Goal: Find specific page/section: Find specific page/section

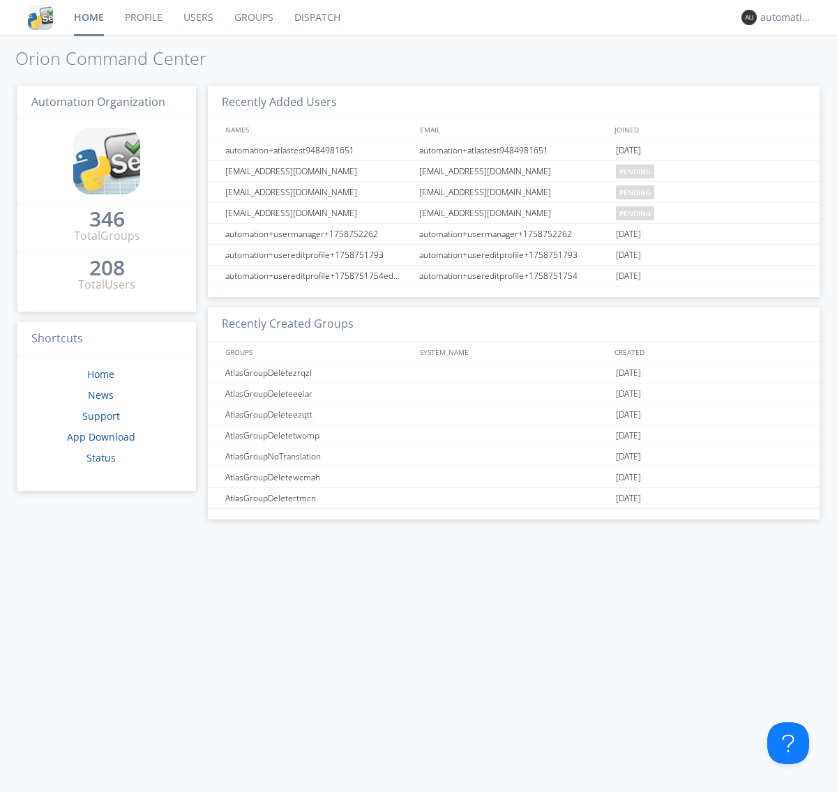
click at [316, 17] on link "Dispatch" at bounding box center [317, 17] width 67 height 35
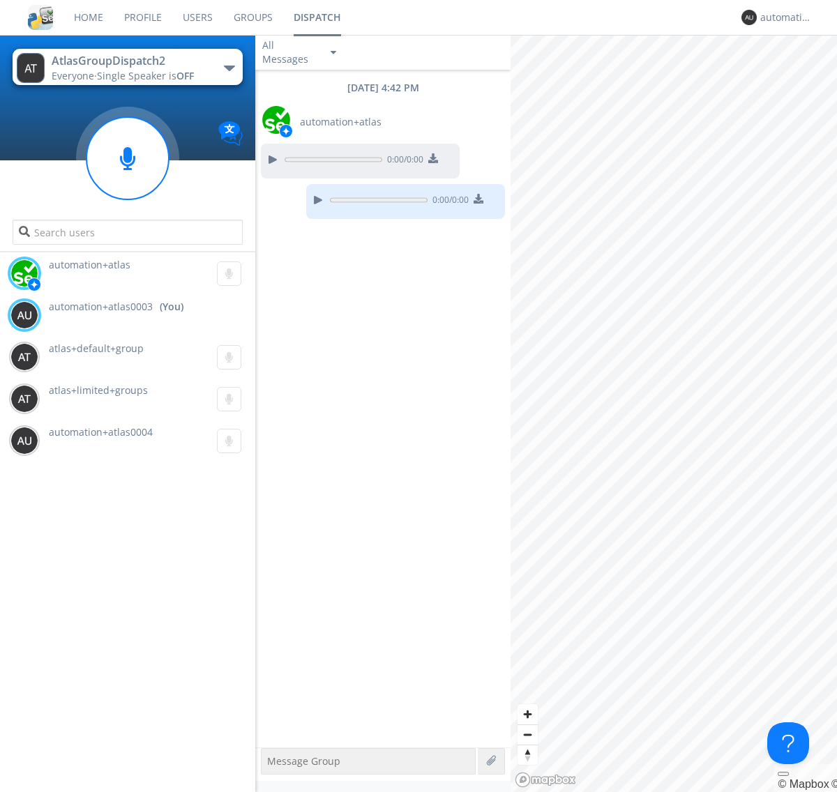
click at [229, 68] on div "button" at bounding box center [229, 69] width 11 height 6
click at [0, 0] on span "AtlasGroupDispatch" at bounding box center [0, 0] width 0 height 0
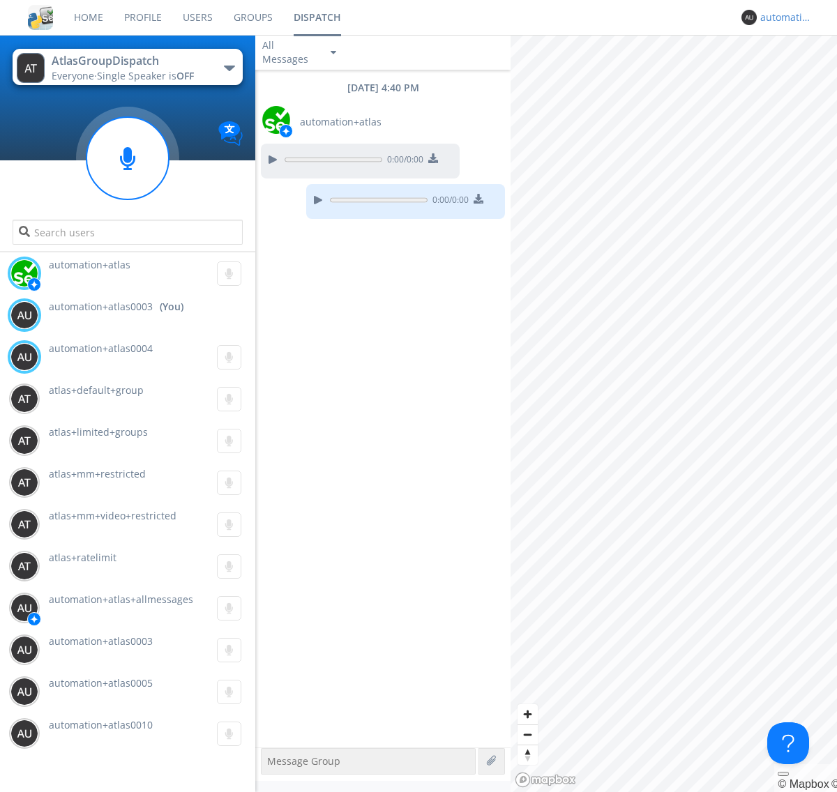
click at [783, 17] on div "automation+atlas0003" at bounding box center [786, 17] width 52 height 14
